Goal: Communication & Community: Connect with others

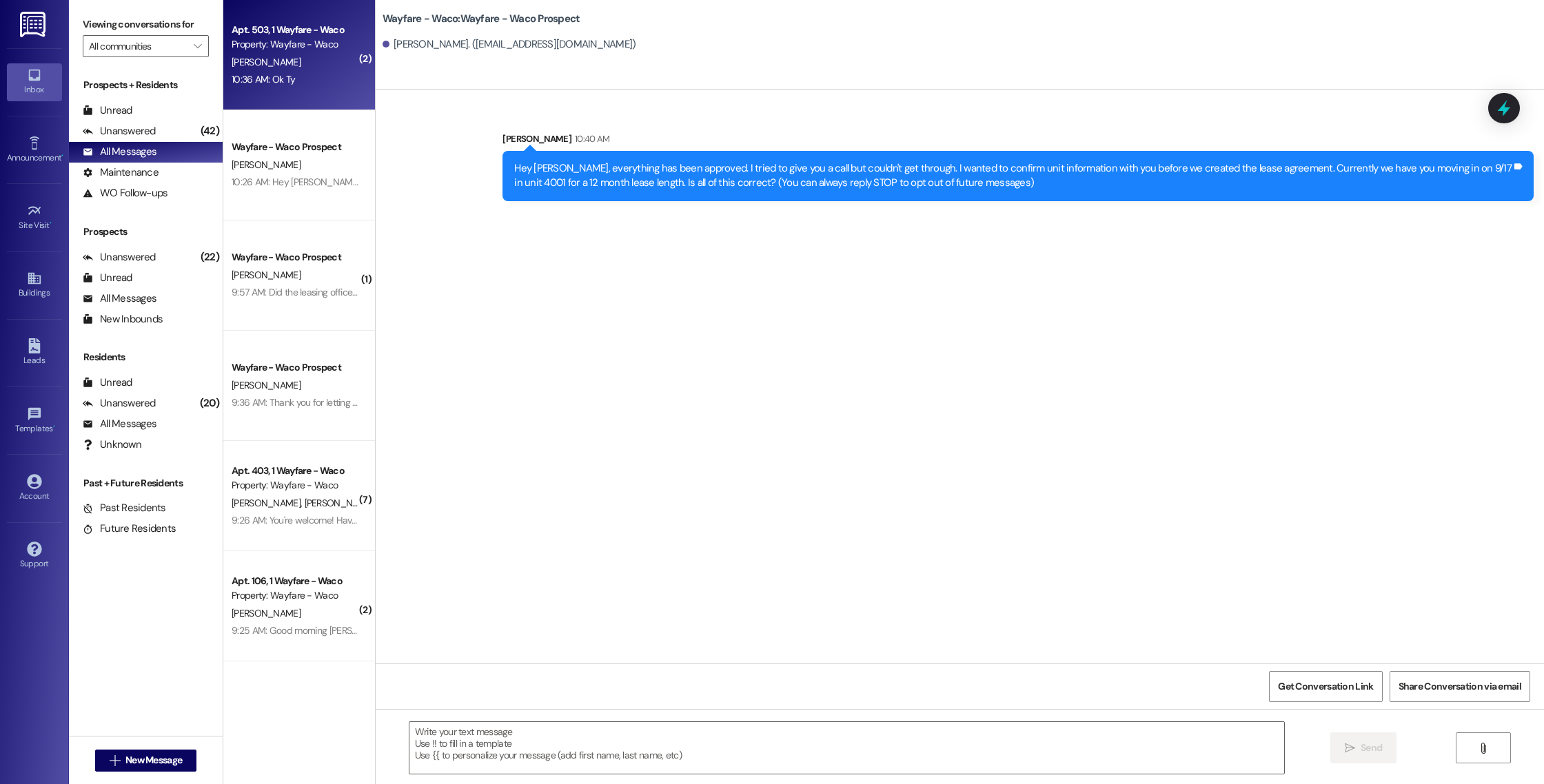
click at [318, 90] on div "Apt. 503, 1 Wayfare - Waco Property: Wayfare - Waco [PERSON_NAME] 10:36 AM: Ok …" at bounding box center [299, 55] width 152 height 110
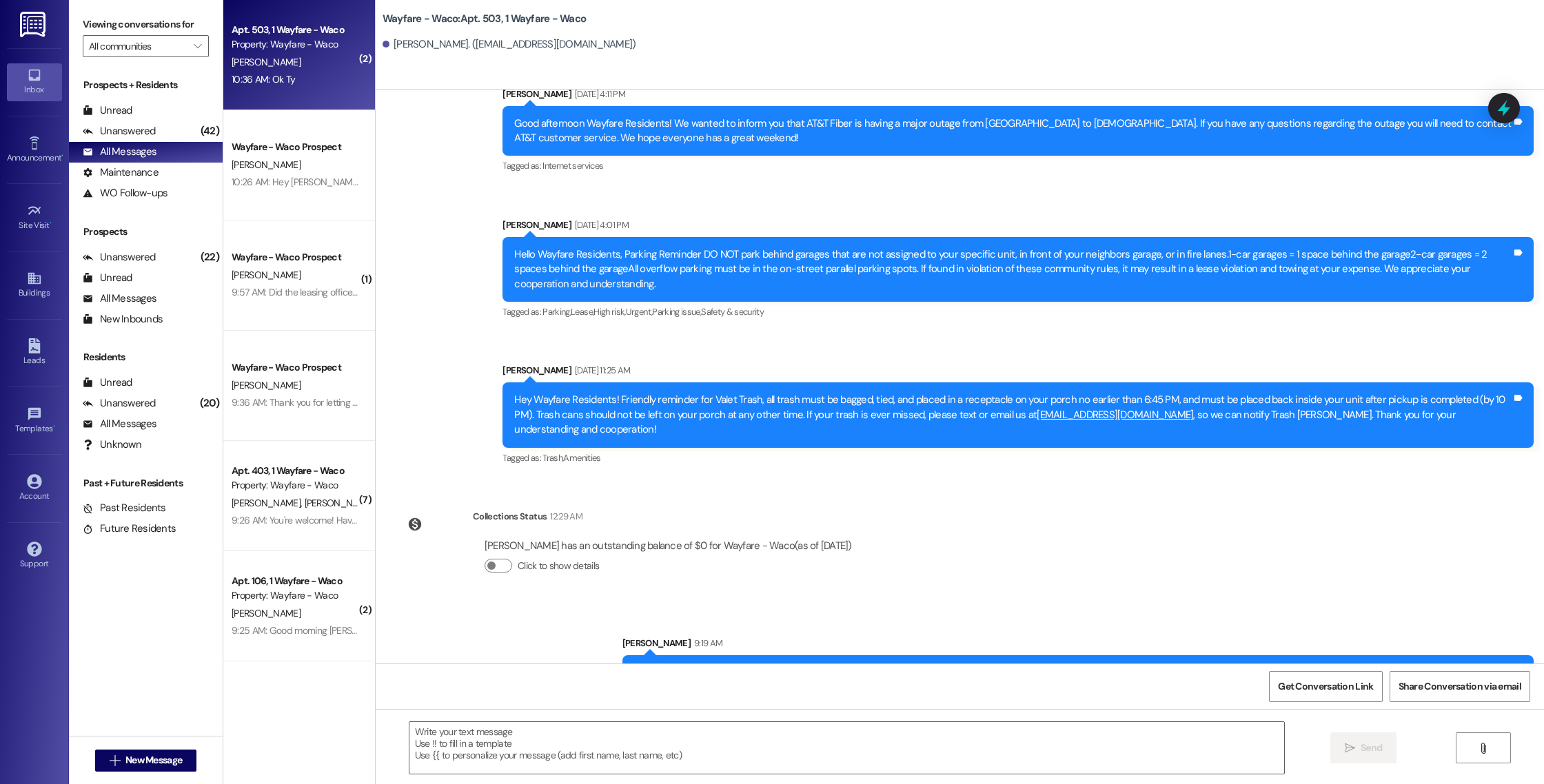
scroll to position [27927, 0]
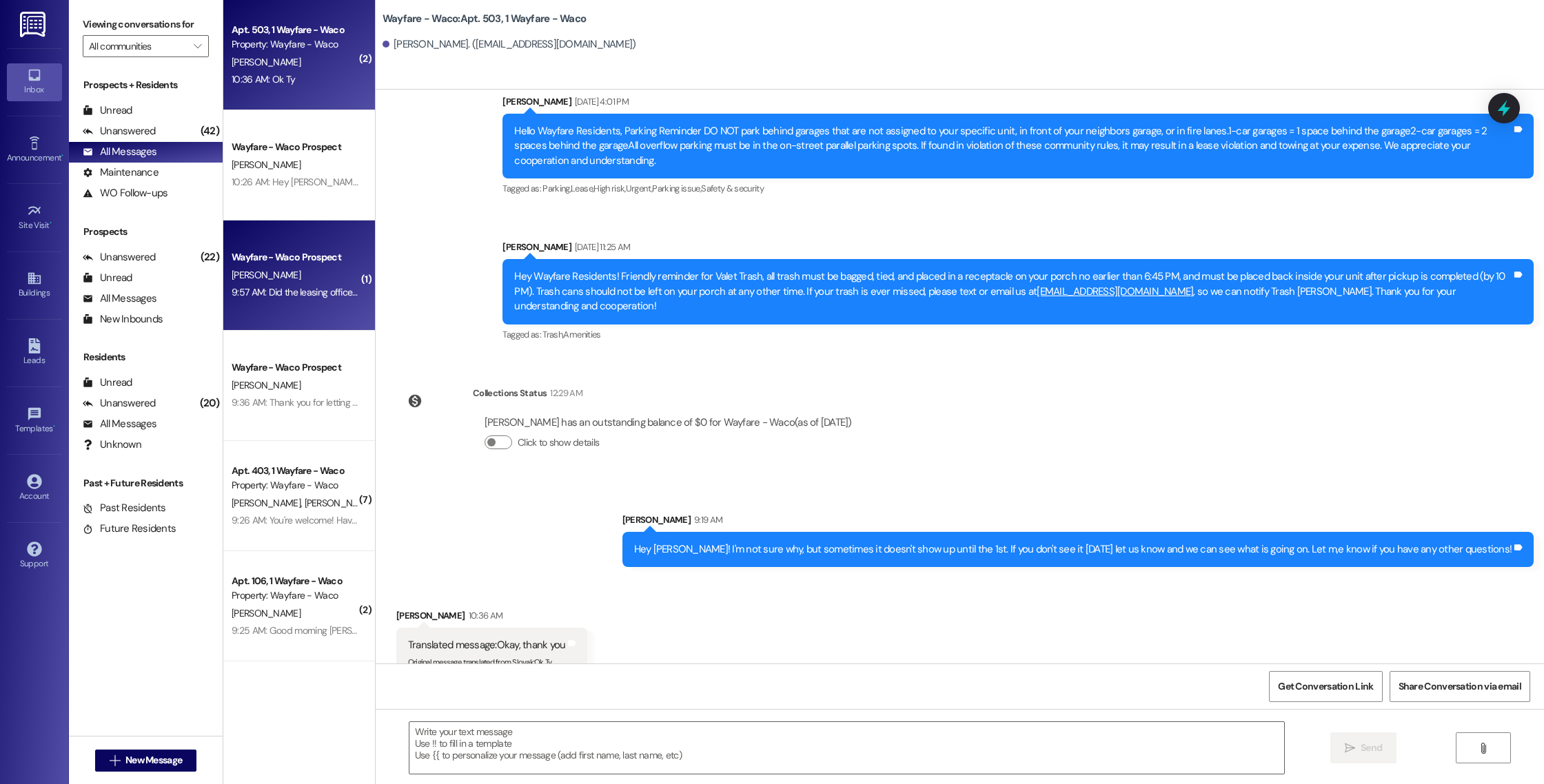
click at [235, 269] on span "[PERSON_NAME]" at bounding box center [266, 275] width 69 height 12
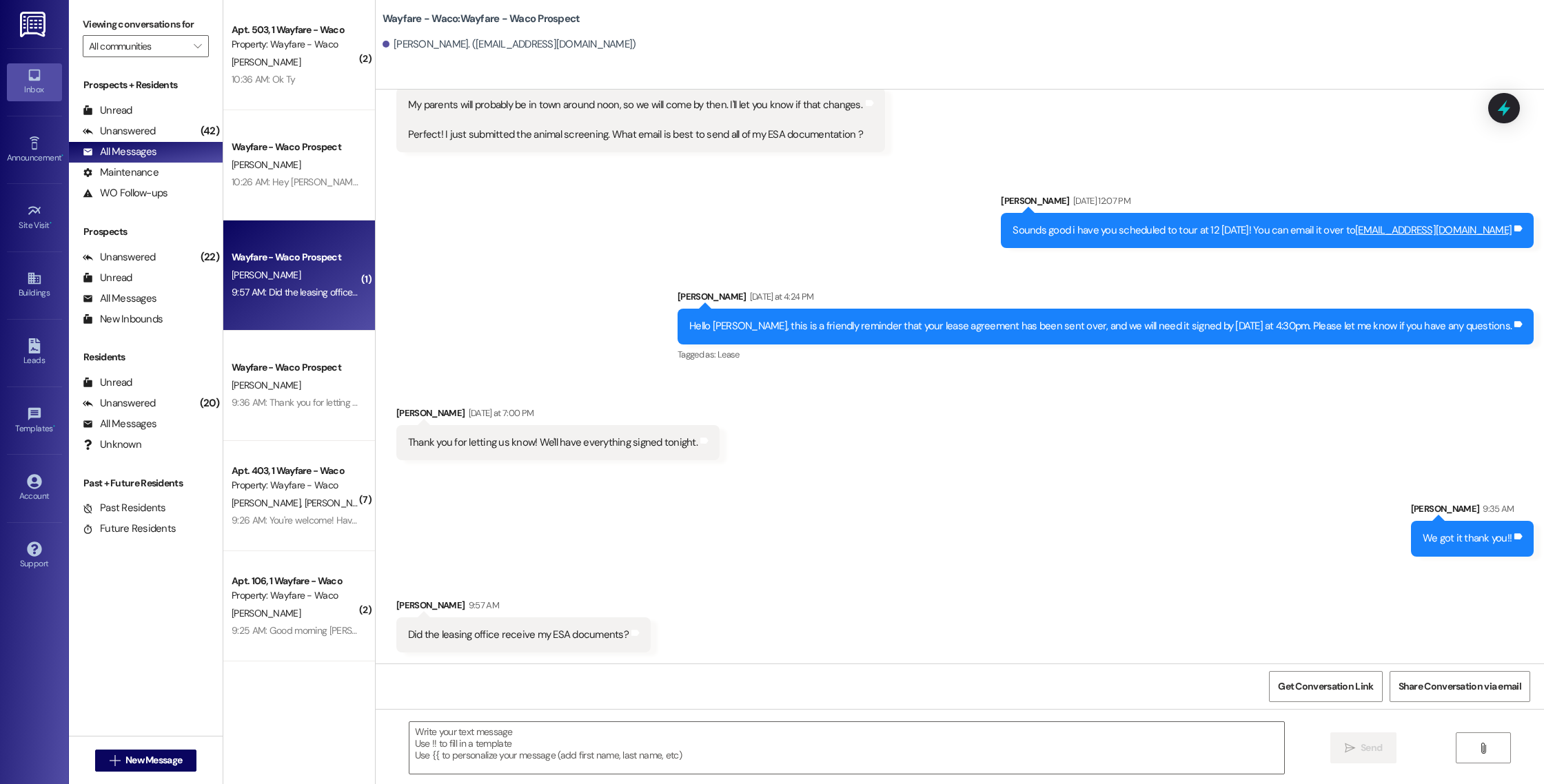
scroll to position [2093, 0]
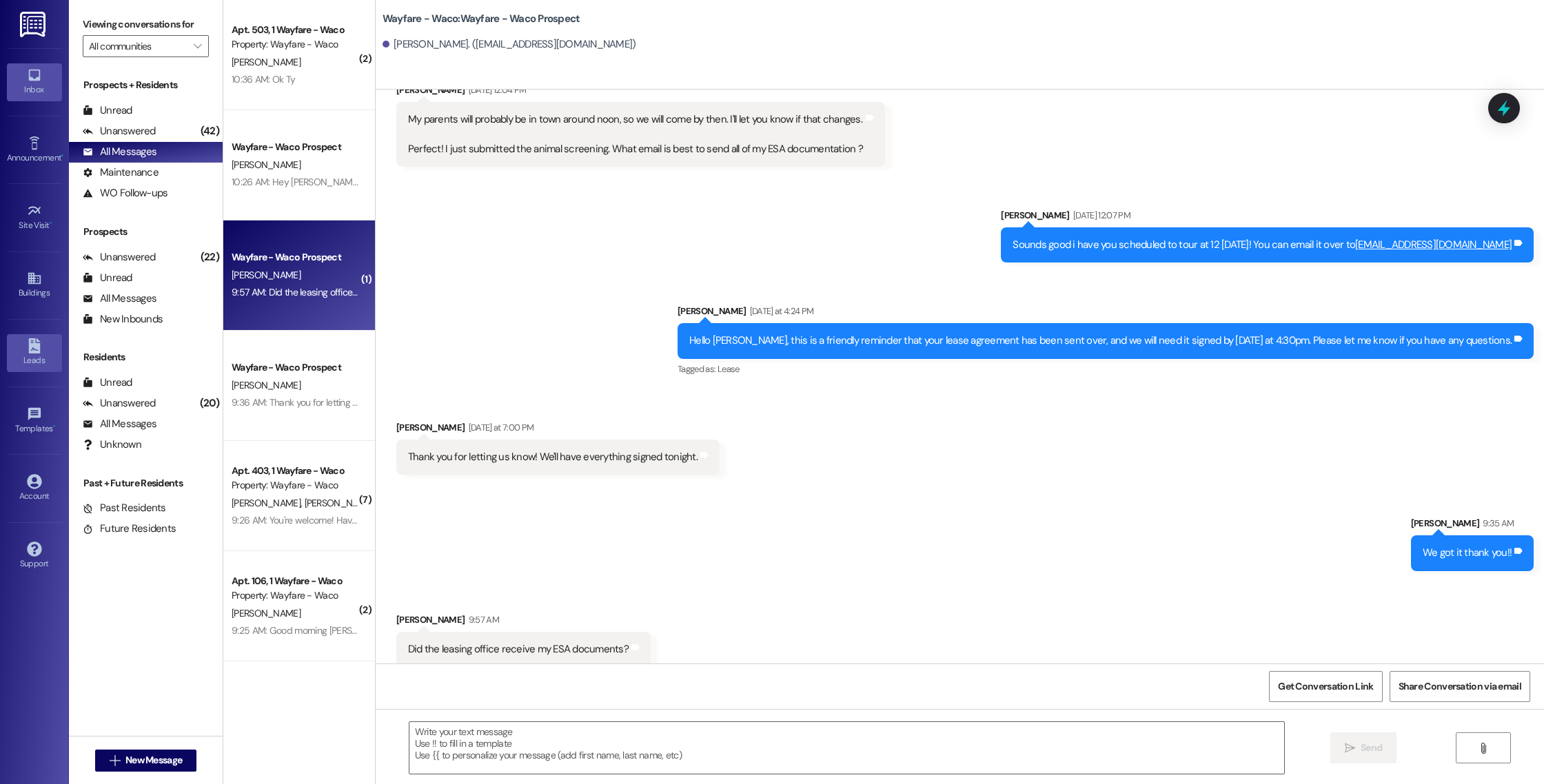
click at [20, 360] on div "Leads" at bounding box center [34, 360] width 69 height 14
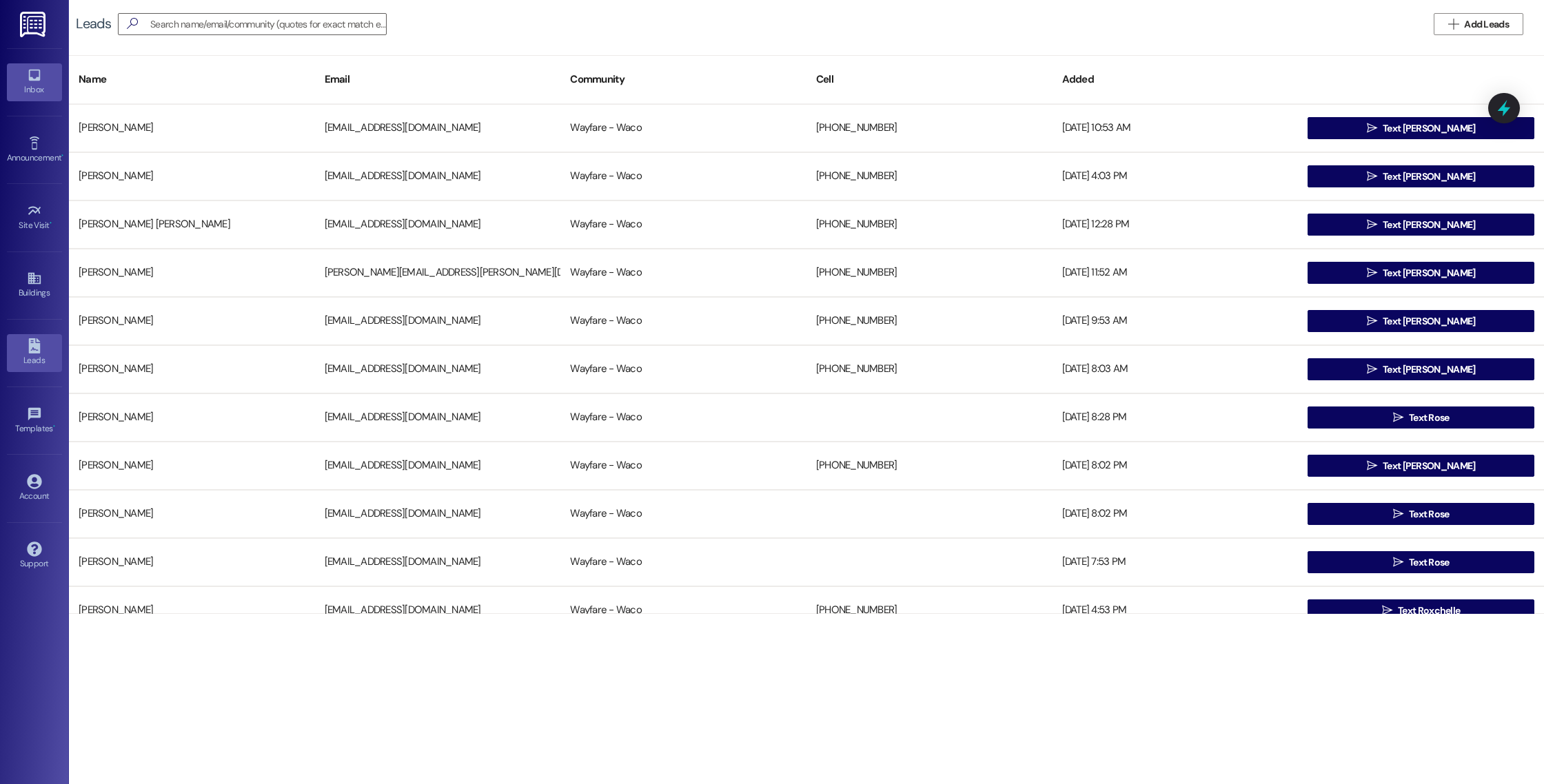
click at [23, 86] on div "Inbox" at bounding box center [34, 89] width 69 height 14
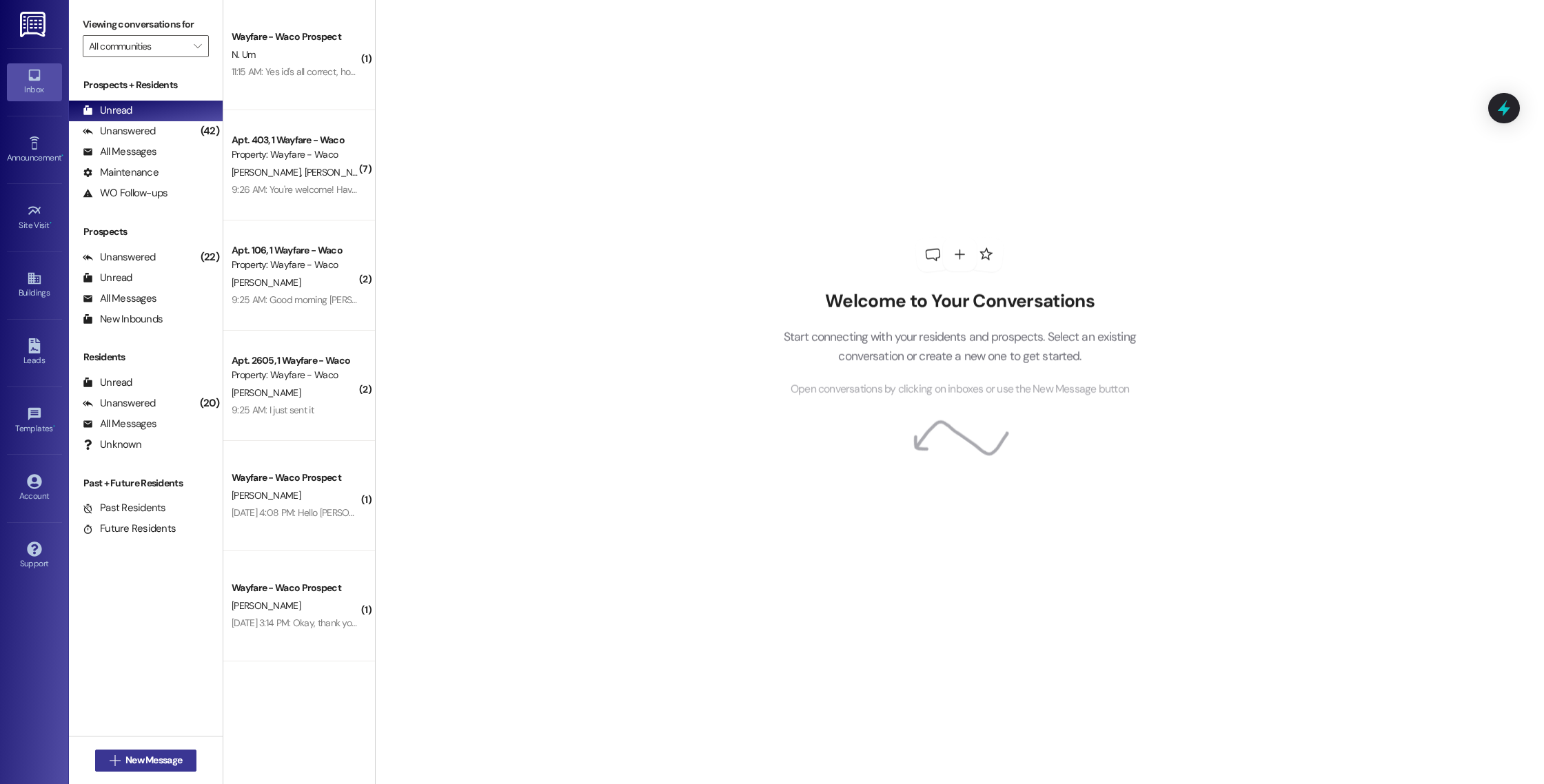
click at [149, 756] on span "New Message" at bounding box center [153, 761] width 56 height 15
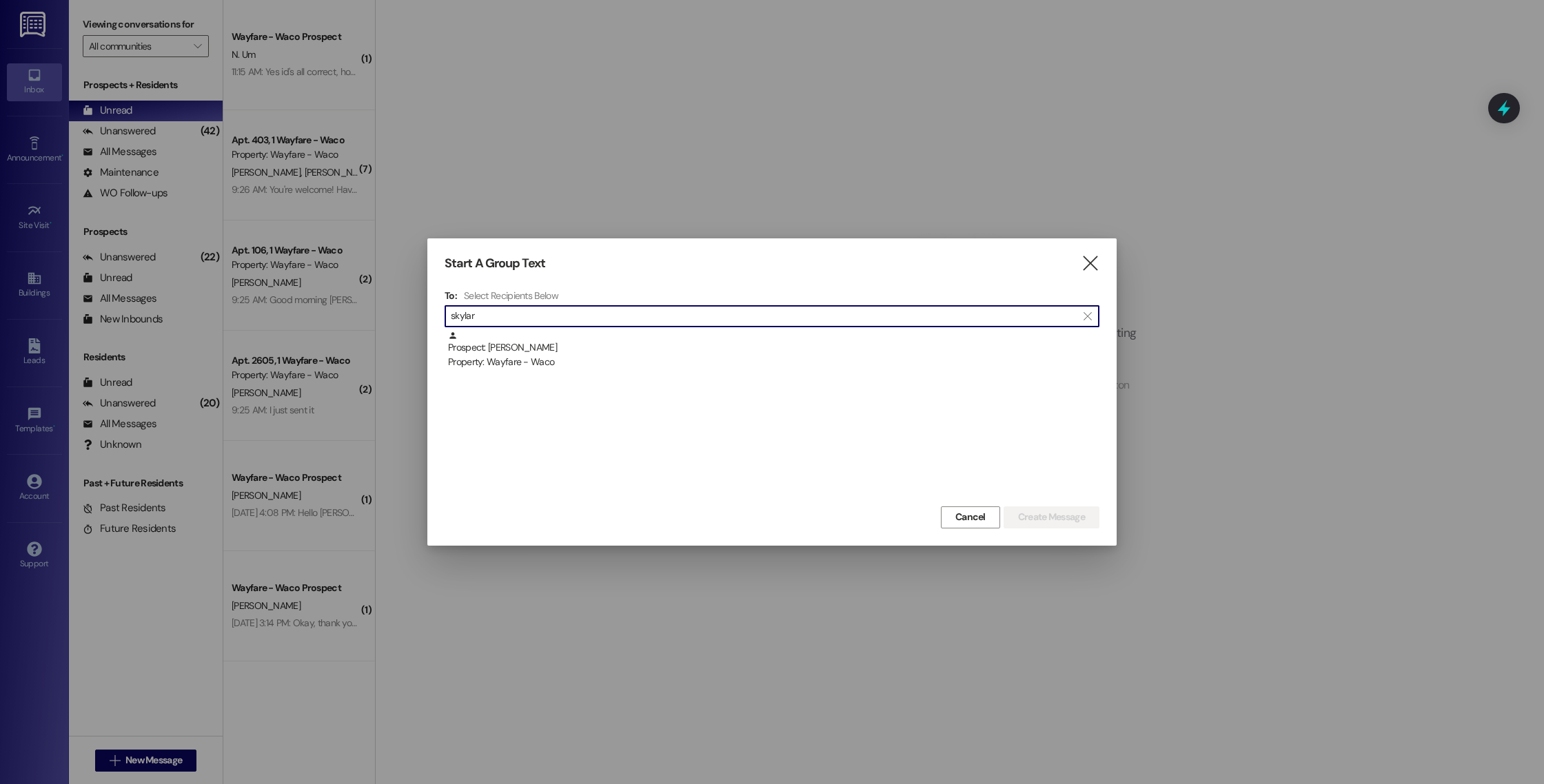
type input "skylar"
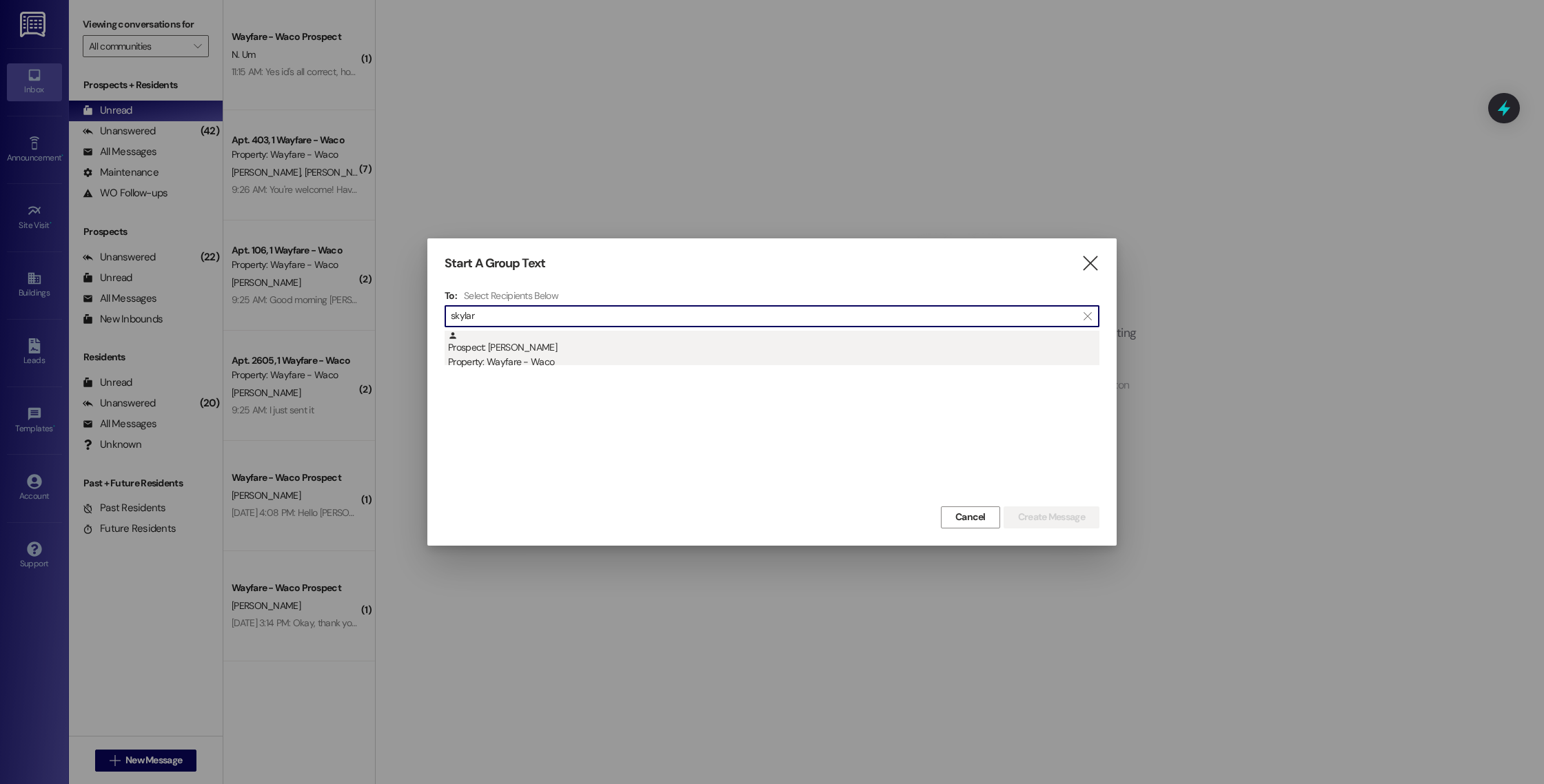
click at [823, 367] on div "Prospect: [PERSON_NAME] Property: Wayfare - Waco" at bounding box center [771, 416] width 655 height 172
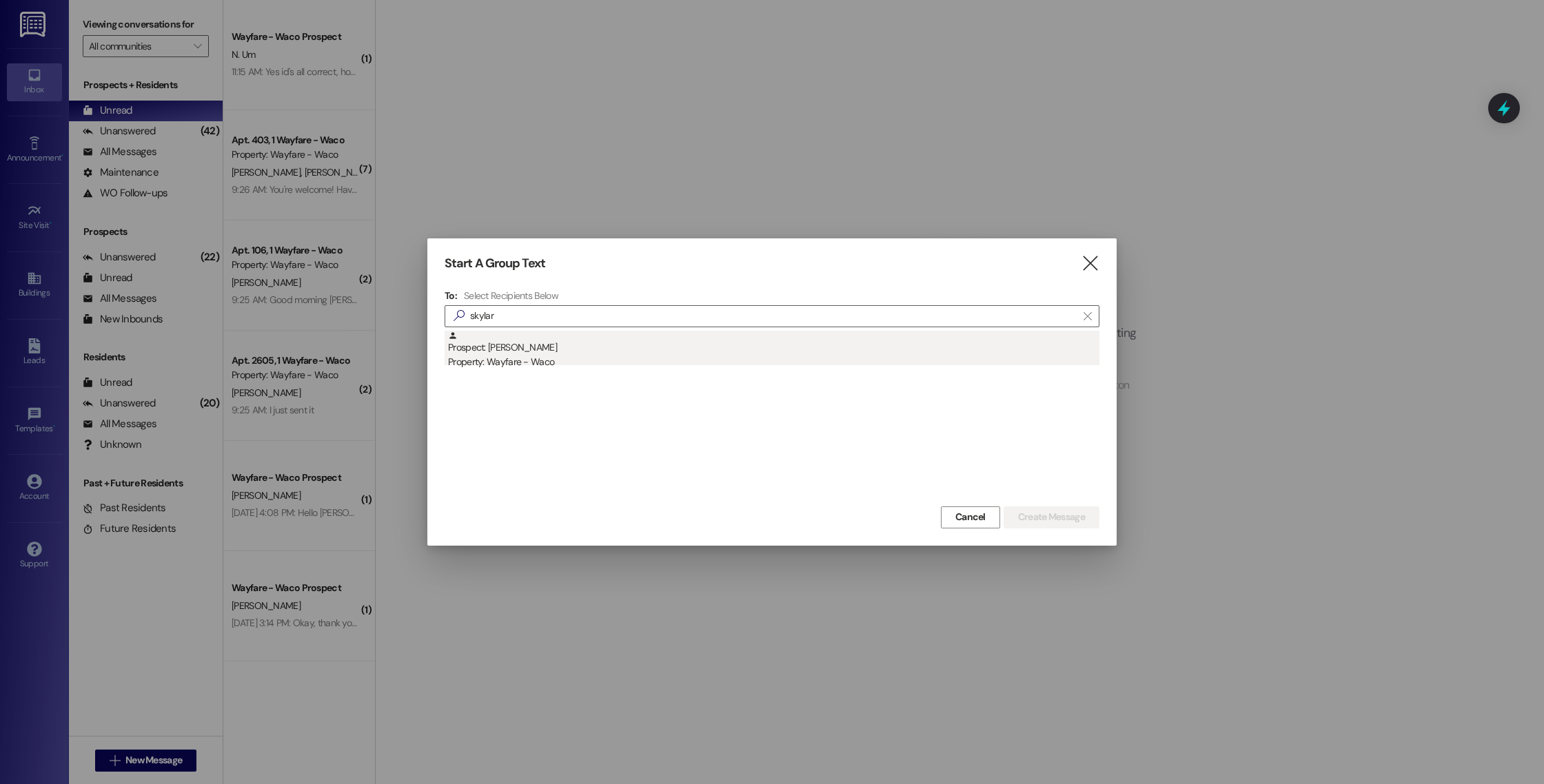
click at [823, 366] on div "Property: Wayfare - Waco" at bounding box center [773, 362] width 652 height 15
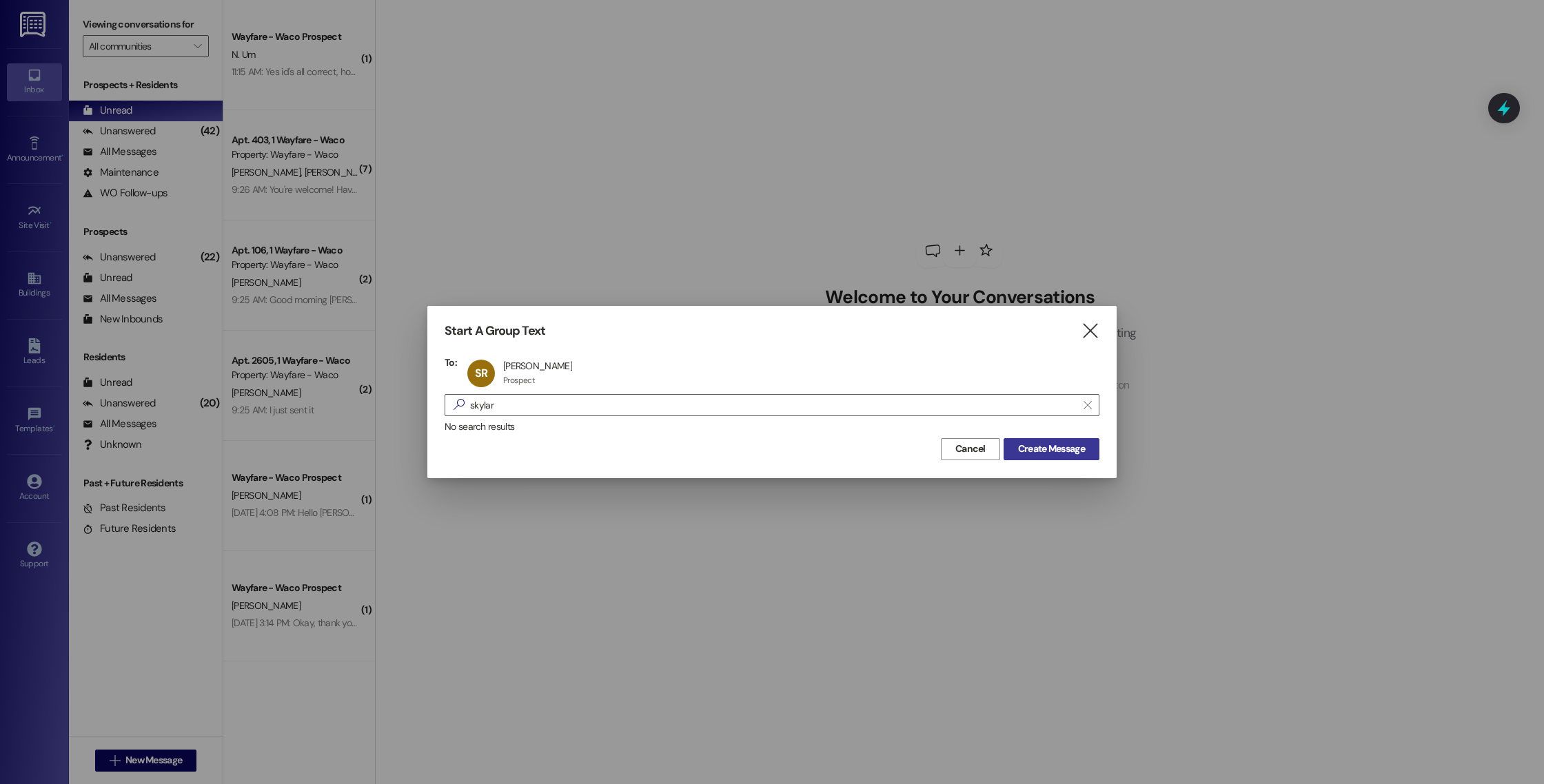
click at [1054, 456] on span "Create Message" at bounding box center [1051, 449] width 67 height 15
